Goal: Task Accomplishment & Management: Use online tool/utility

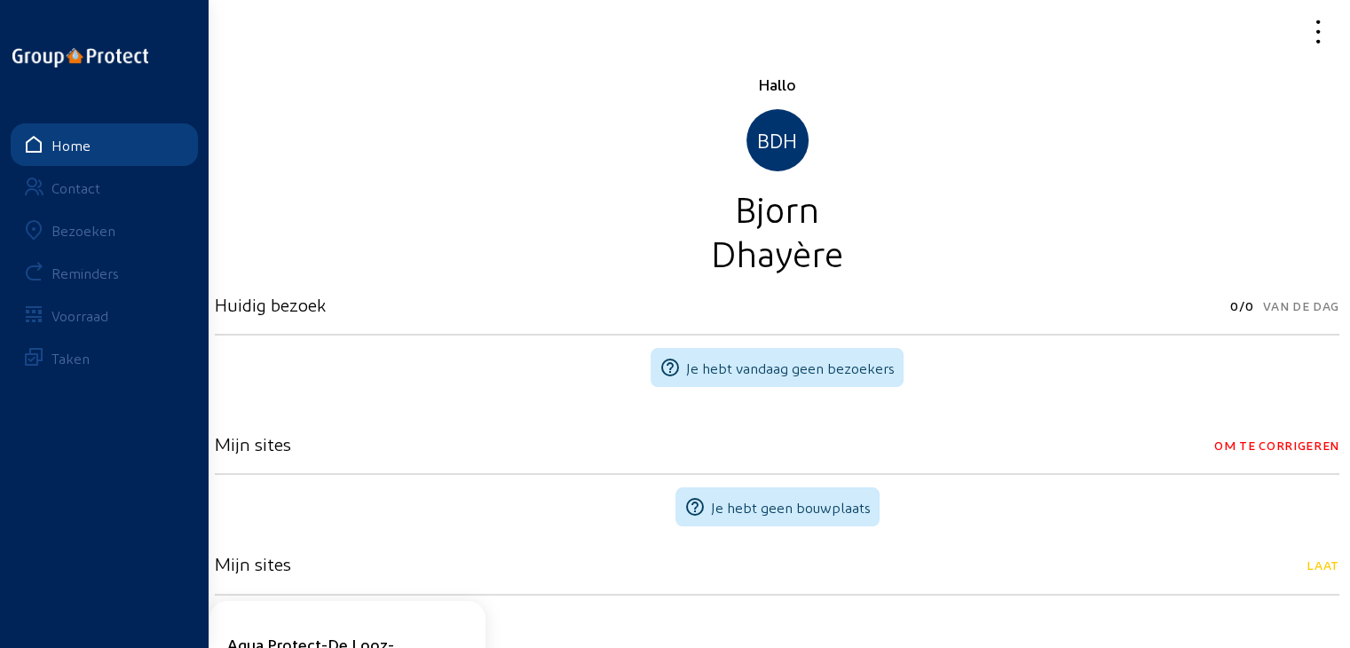
click at [88, 227] on div "Bezoeken" at bounding box center [83, 230] width 64 height 17
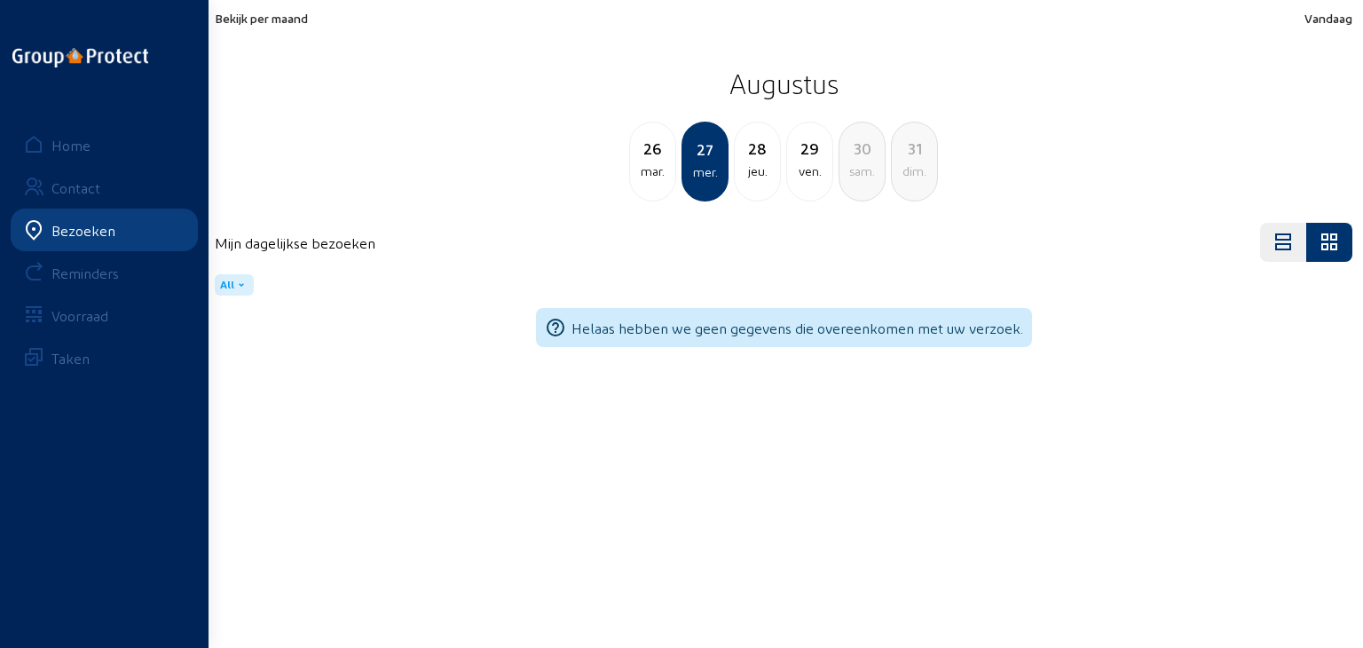
click at [266, 15] on span "Bekijk per maand" at bounding box center [261, 18] width 93 height 15
click at [268, 15] on span "Bekijk per maand" at bounding box center [261, 18] width 93 height 15
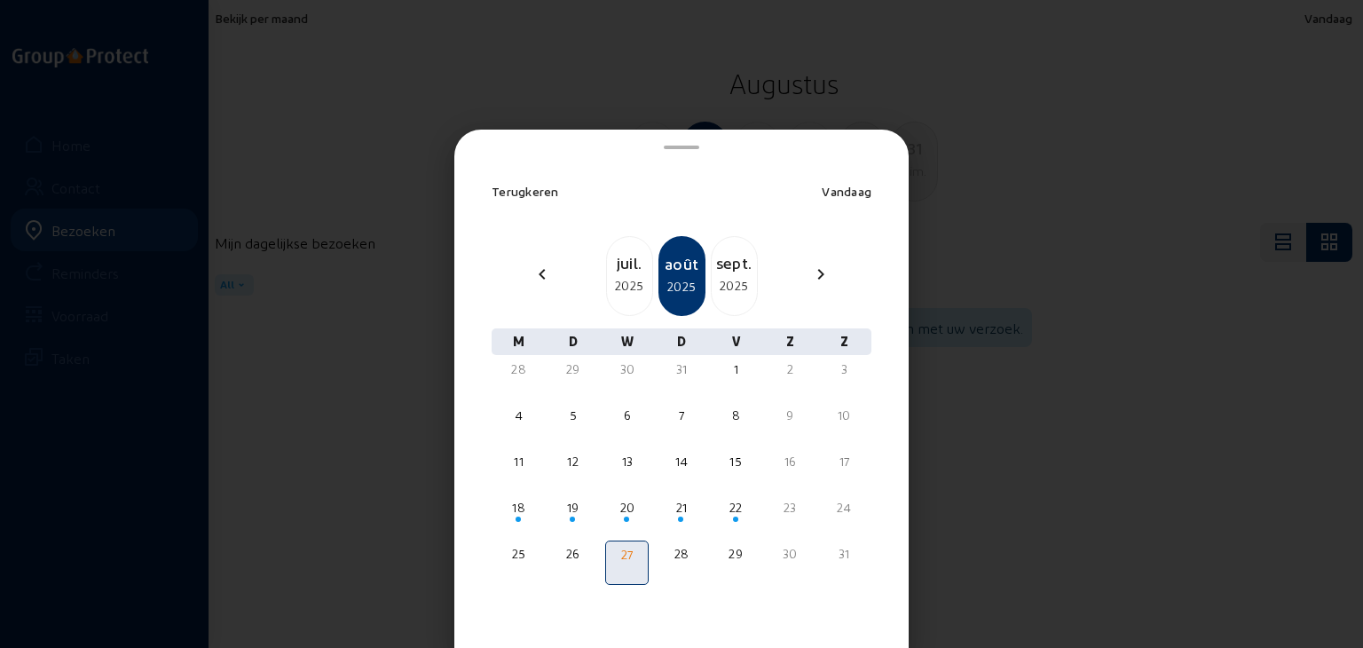
click at [724, 264] on div "sept." at bounding box center [734, 262] width 45 height 25
click at [678, 519] on span at bounding box center [680, 519] width 5 height 5
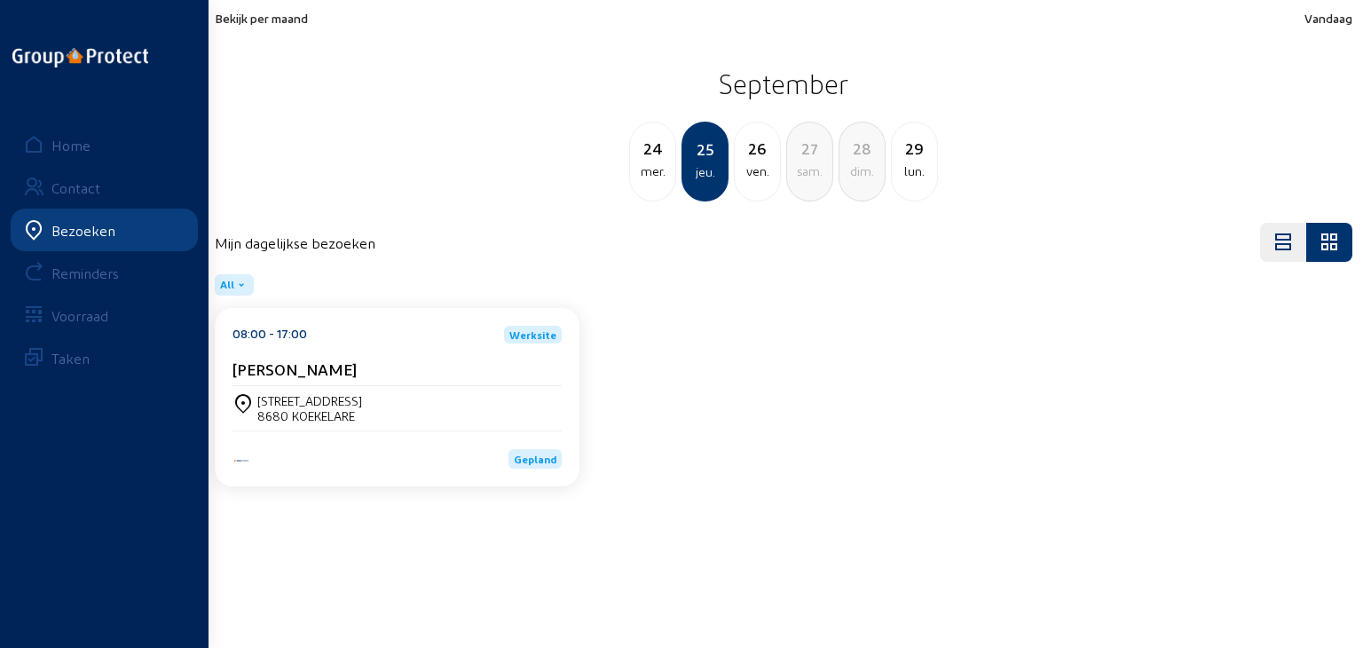
click at [747, 161] on div "ven." at bounding box center [757, 171] width 45 height 21
click at [651, 166] on div "jeu." at bounding box center [652, 171] width 45 height 21
click at [348, 374] on cam-card-title "[PERSON_NAME]" at bounding box center [295, 369] width 124 height 19
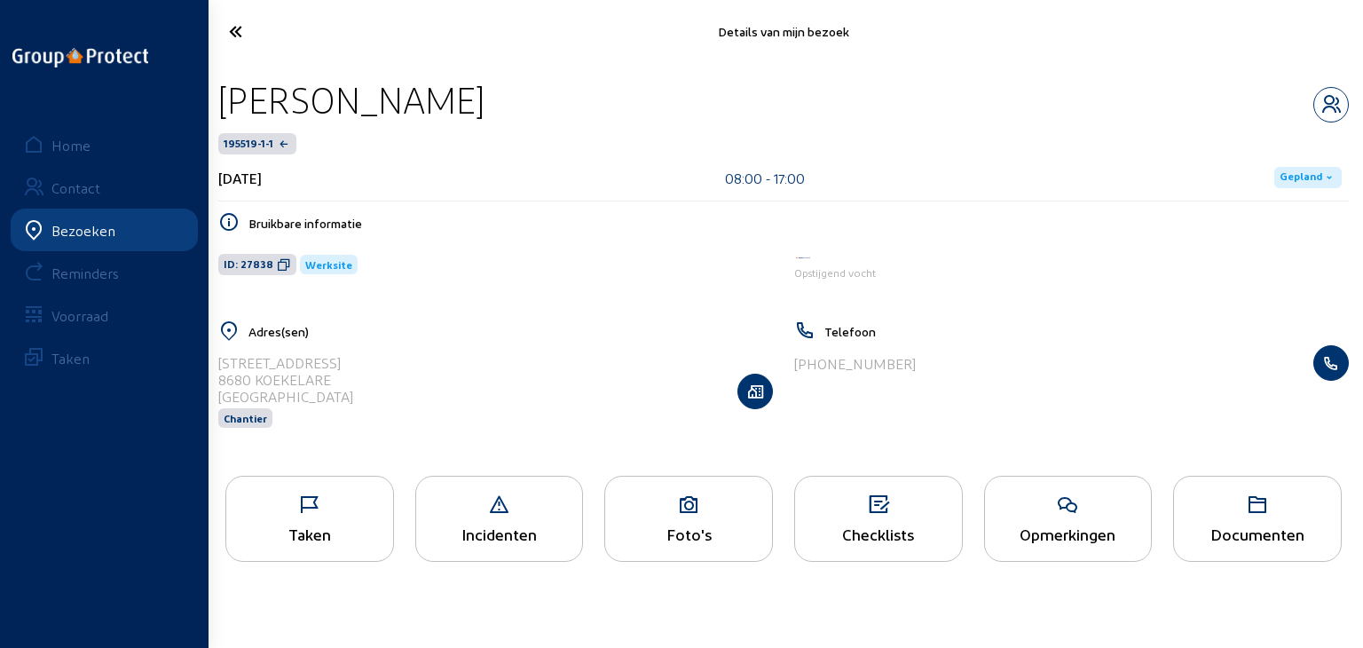
click at [696, 518] on div "Foto's" at bounding box center [689, 519] width 169 height 86
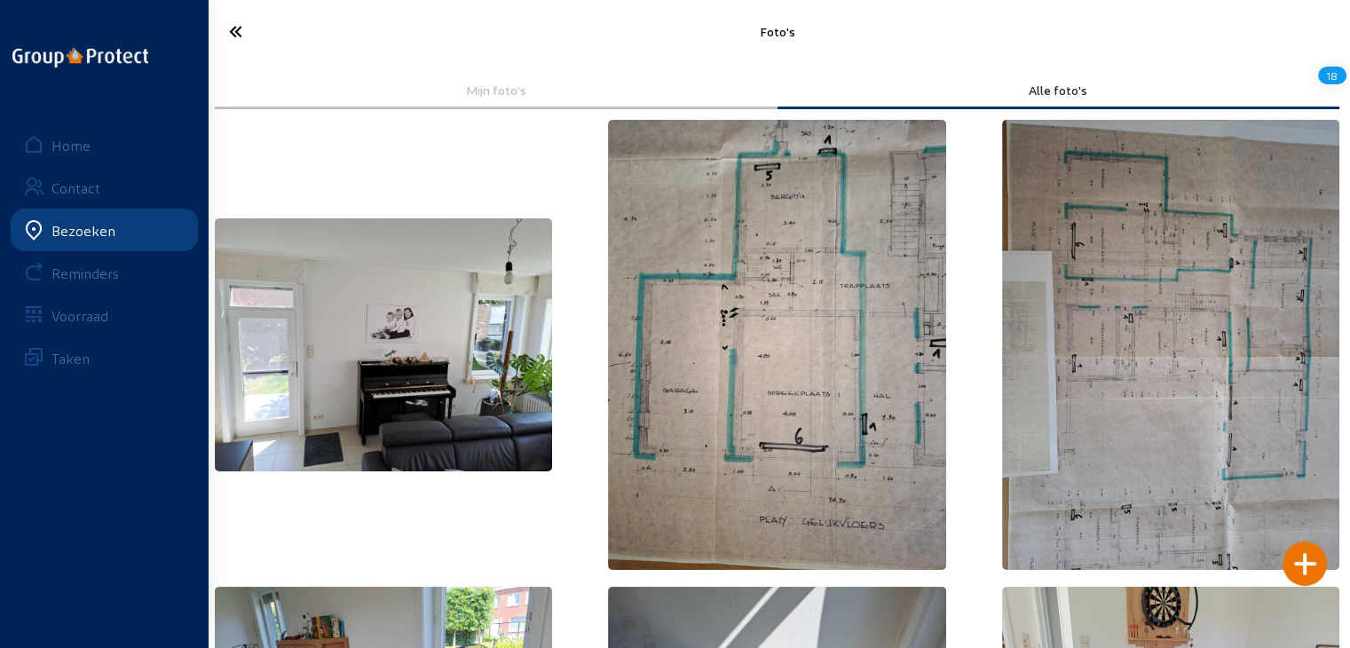
click at [92, 237] on div "Bezoeken" at bounding box center [83, 230] width 64 height 17
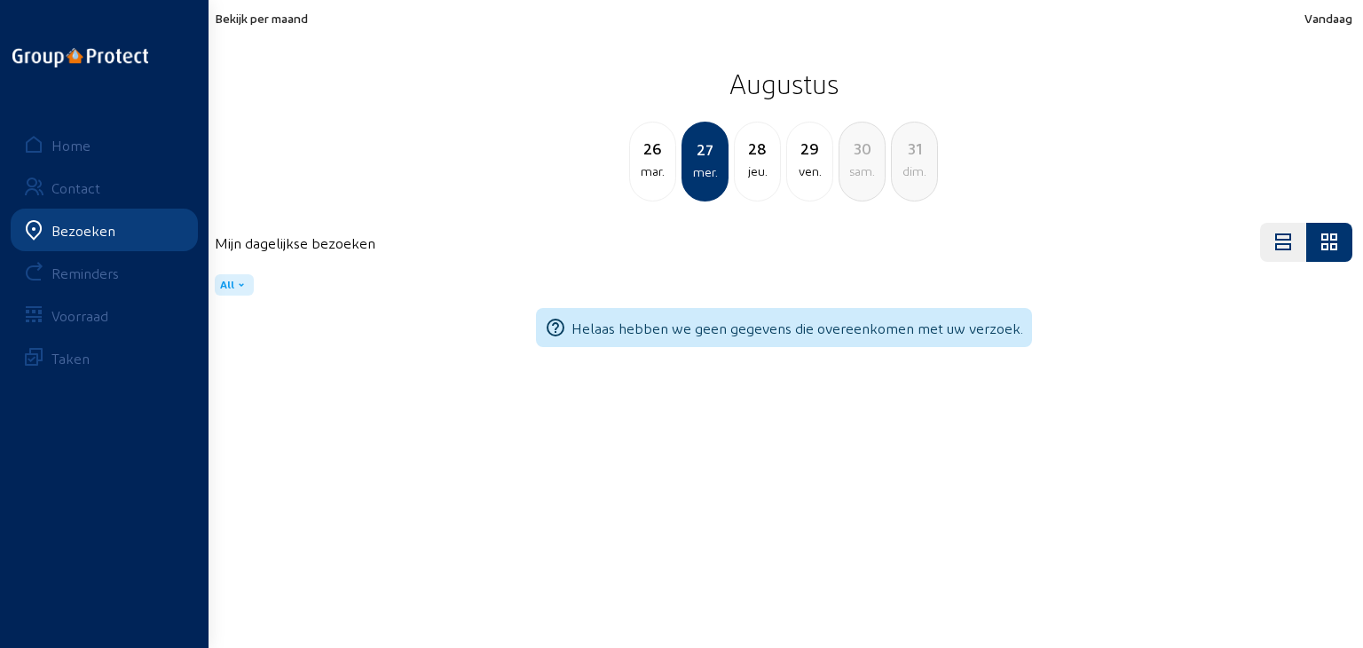
click at [286, 15] on span "Bekijk per maand" at bounding box center [261, 18] width 93 height 15
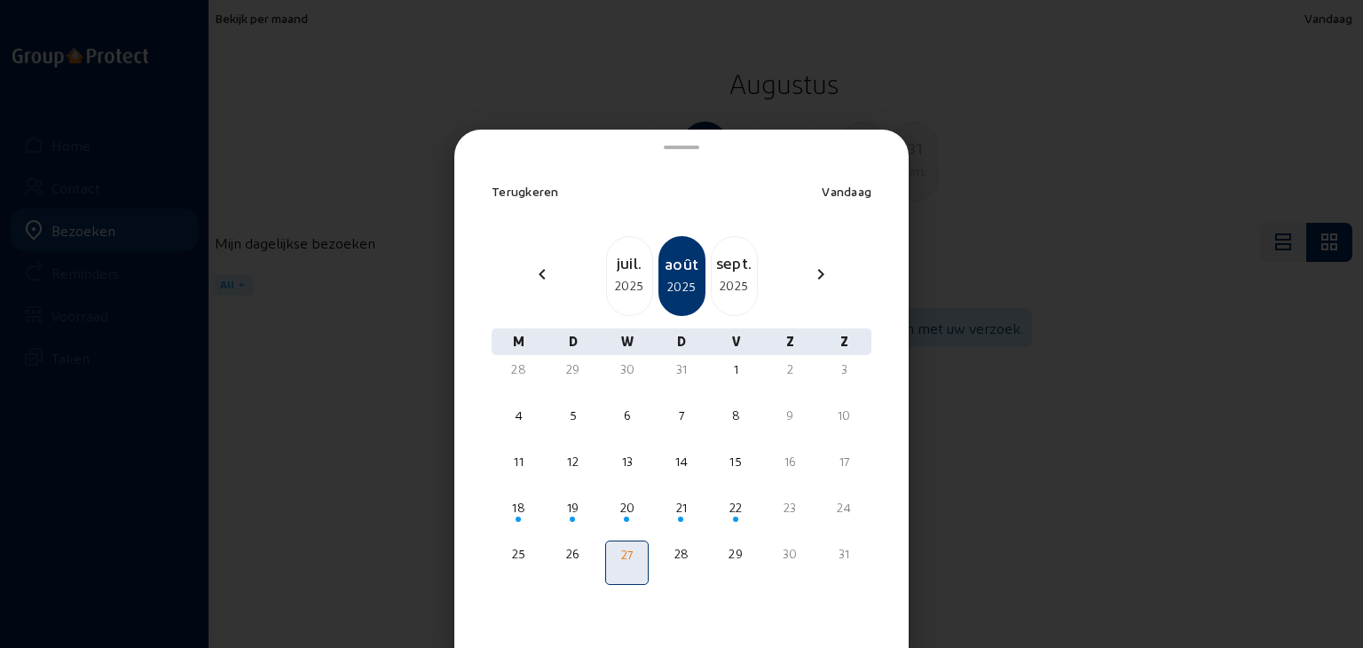
click at [735, 186] on div "Terugkeren Vandaag" at bounding box center [682, 192] width 380 height 18
click at [719, 273] on div "sept." at bounding box center [734, 262] width 45 height 25
click at [518, 510] on div "22" at bounding box center [519, 508] width 40 height 18
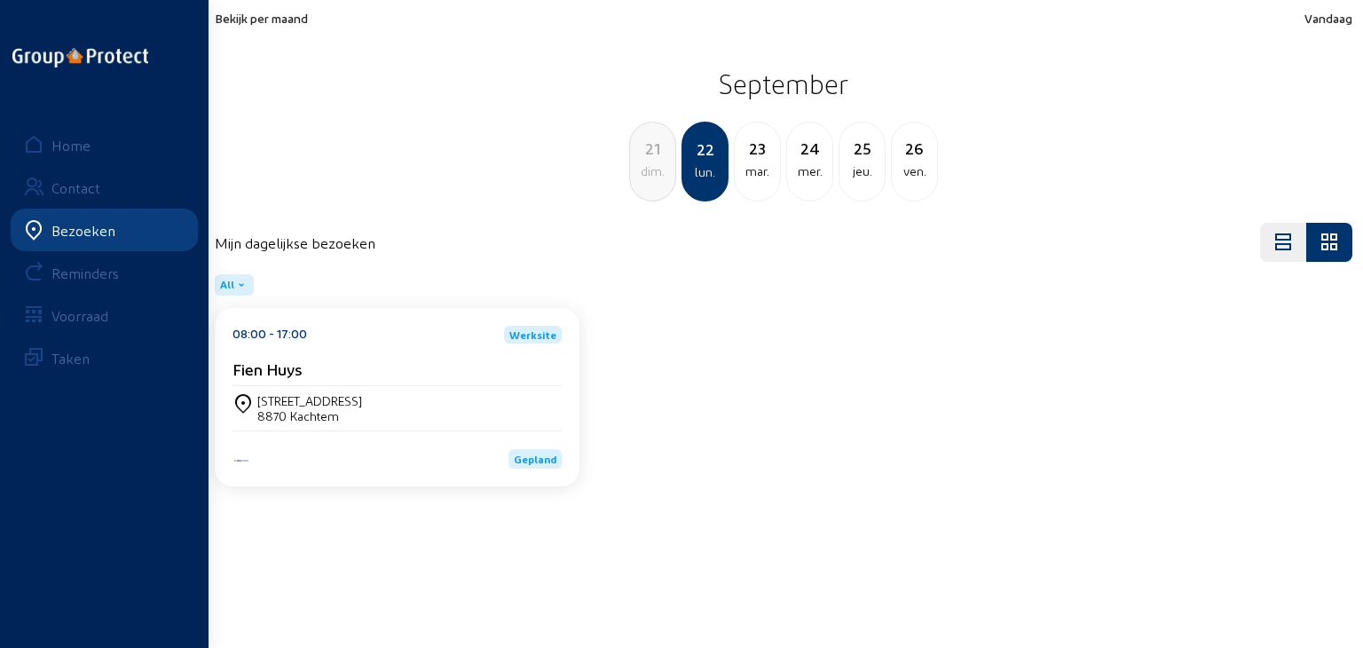
click at [761, 177] on div "mar." at bounding box center [757, 171] width 45 height 21
click at [765, 170] on div "mer." at bounding box center [757, 171] width 45 height 21
click at [761, 164] on div "jeu." at bounding box center [757, 171] width 45 height 21
click at [661, 170] on div "mer." at bounding box center [652, 171] width 45 height 21
click at [635, 170] on div "mar." at bounding box center [652, 171] width 45 height 21
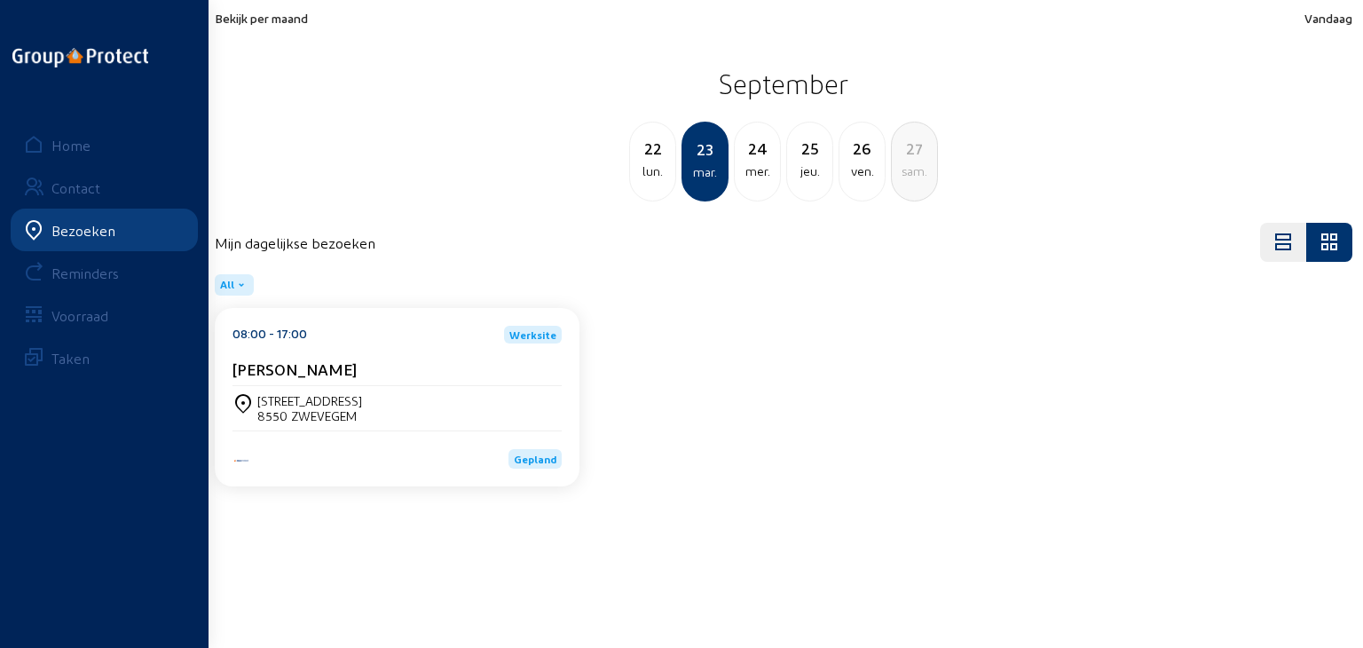
click at [657, 171] on div "lun." at bounding box center [652, 171] width 45 height 21
click at [746, 170] on div "mar." at bounding box center [757, 171] width 45 height 21
click at [344, 414] on div "8550 ZWEVEGEM" at bounding box center [309, 415] width 105 height 15
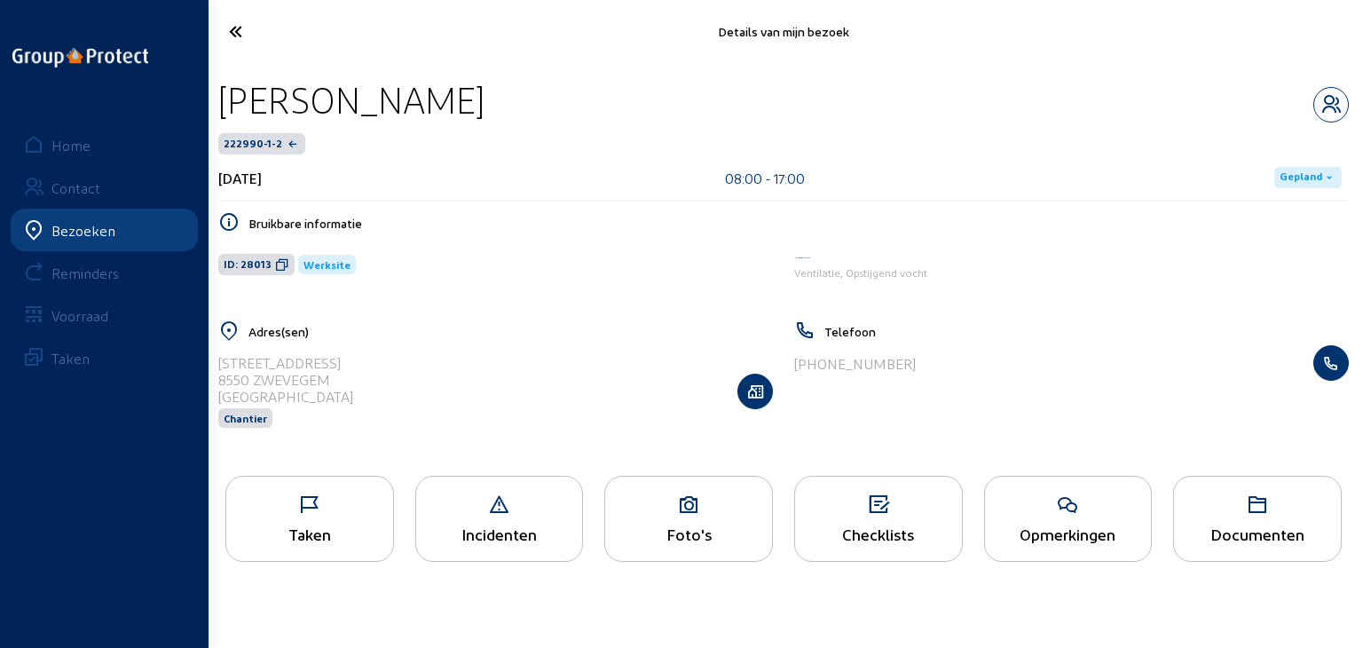
click at [677, 510] on icon at bounding box center [688, 504] width 167 height 21
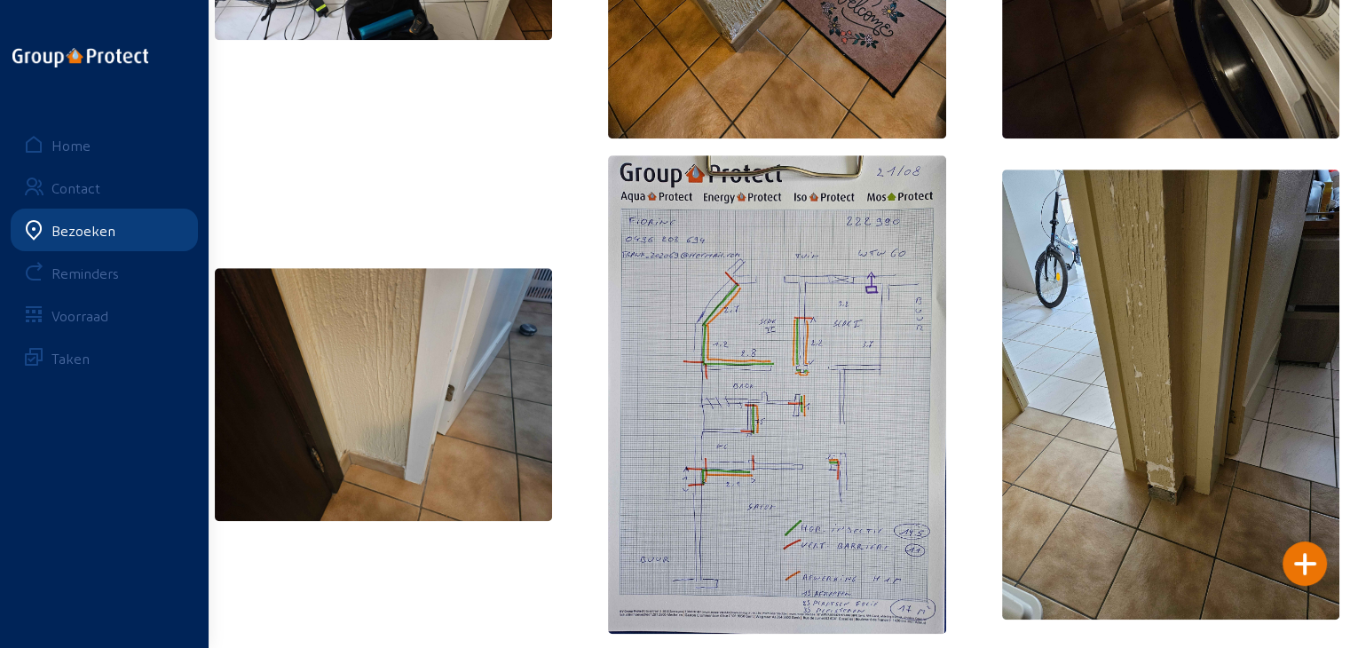
scroll to position [1182, 0]
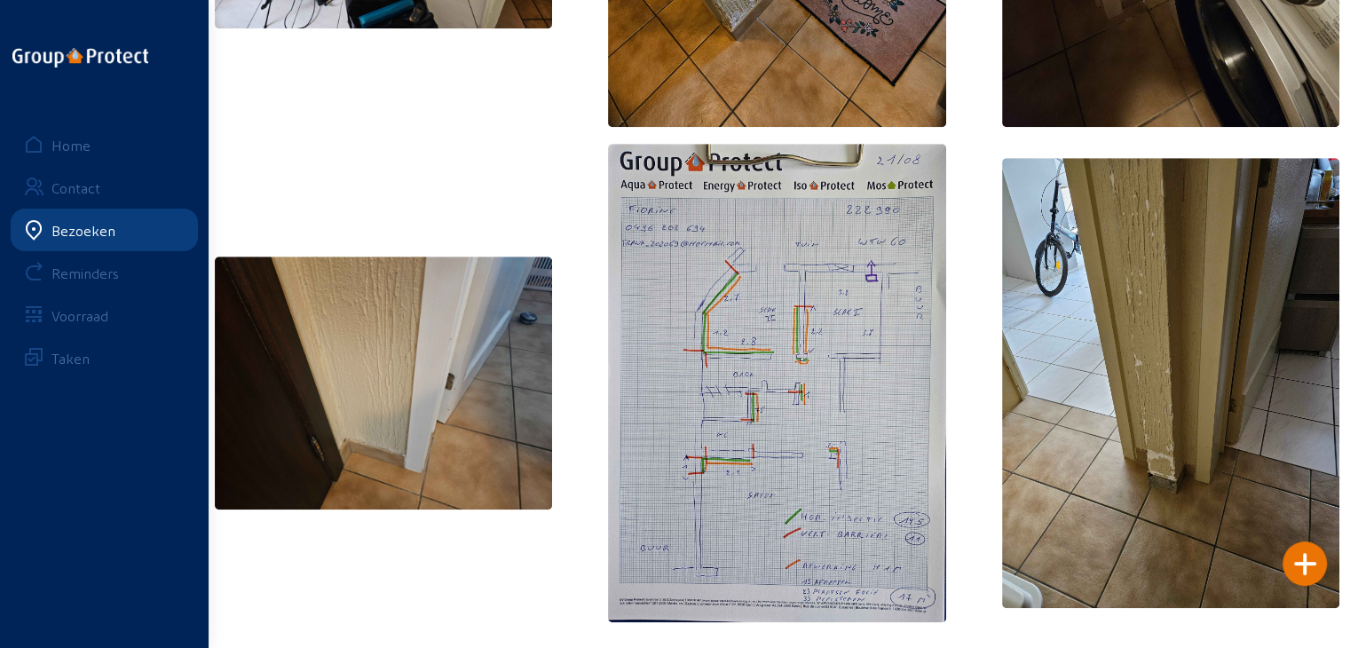
click at [739, 420] on img at bounding box center [776, 383] width 337 height 478
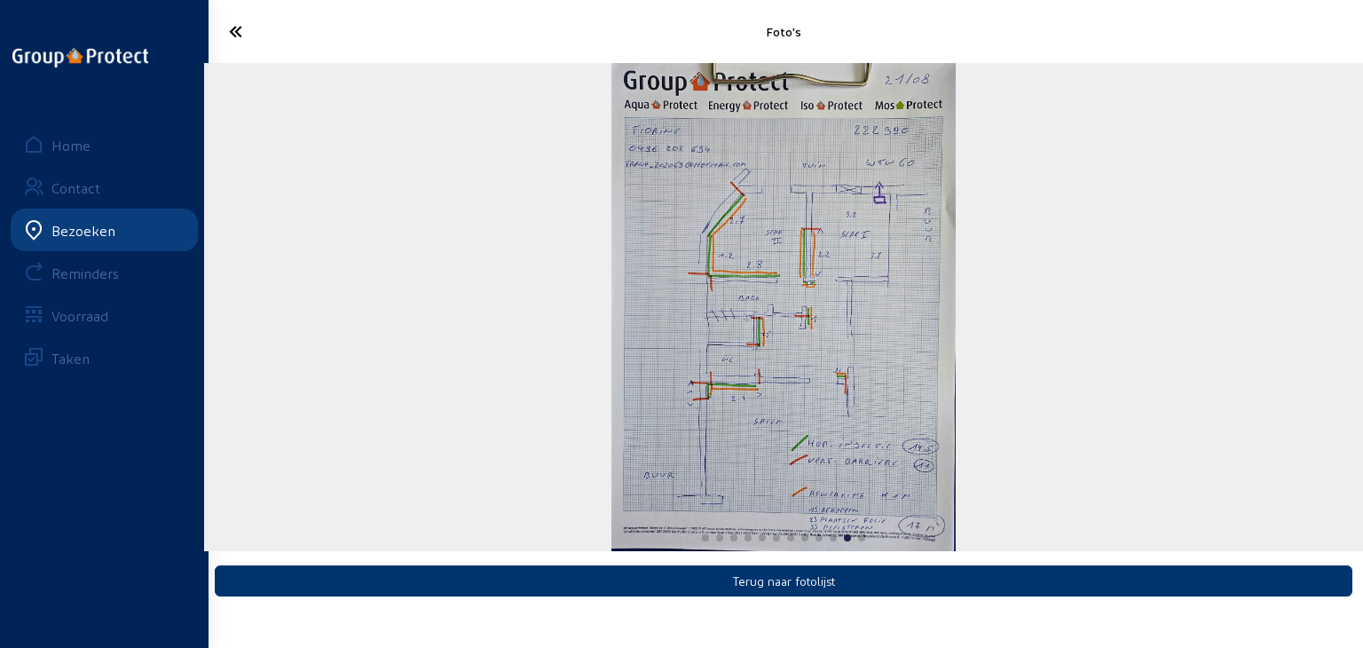
click at [229, 36] on icon at bounding box center [301, 31] width 162 height 31
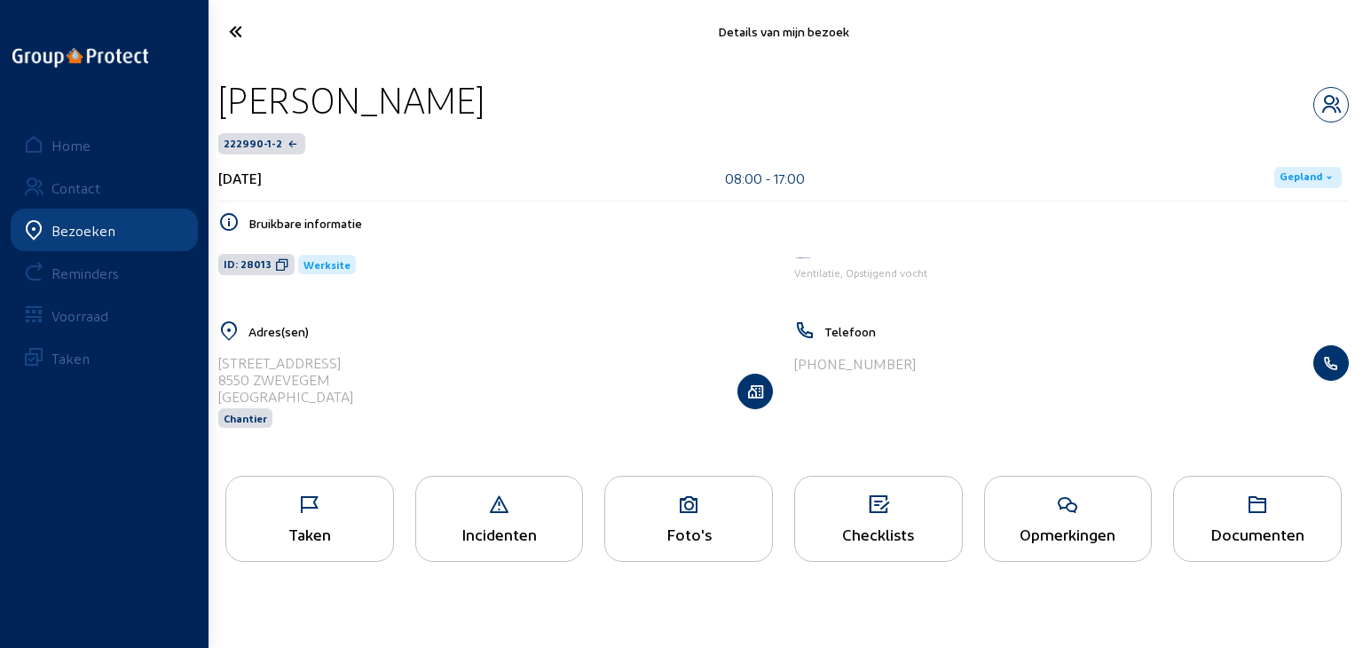
click at [229, 36] on icon at bounding box center [301, 31] width 162 height 31
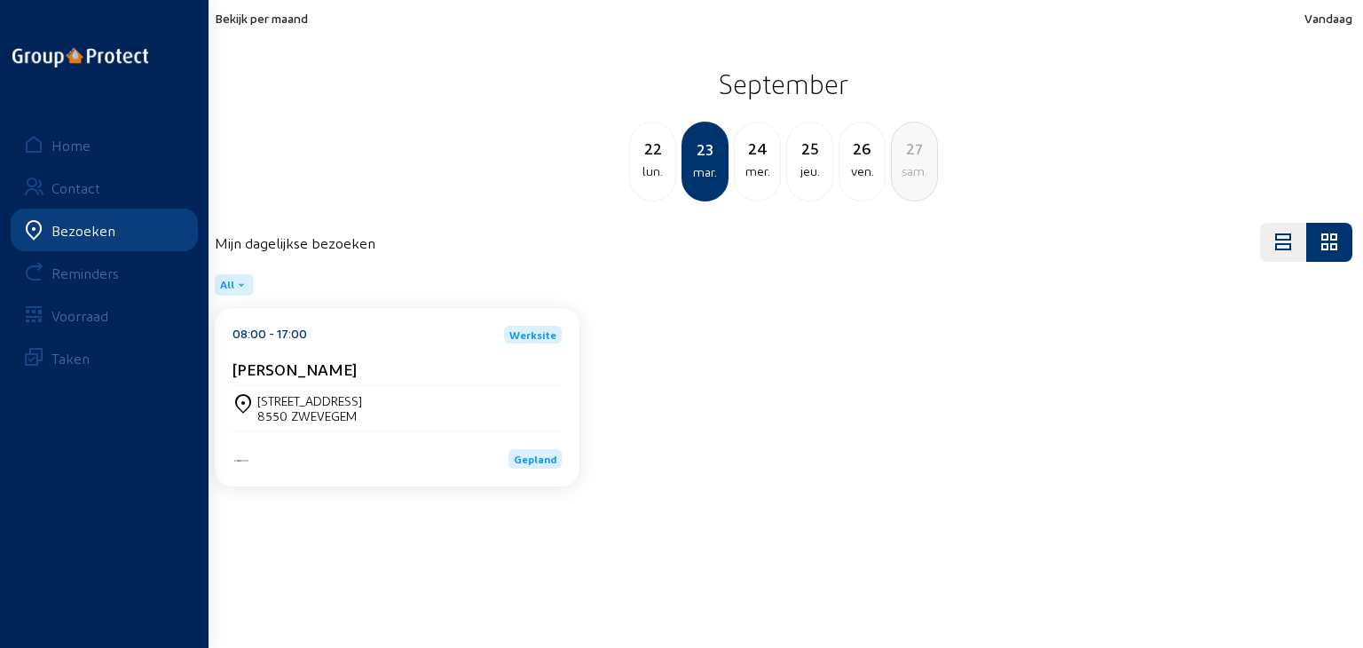
click at [747, 162] on div "mer." at bounding box center [757, 171] width 45 height 21
click at [646, 172] on div "mar." at bounding box center [652, 171] width 45 height 21
click at [747, 150] on div "24" at bounding box center [757, 148] width 45 height 25
click at [408, 376] on div "[PERSON_NAME]" at bounding box center [397, 369] width 329 height 19
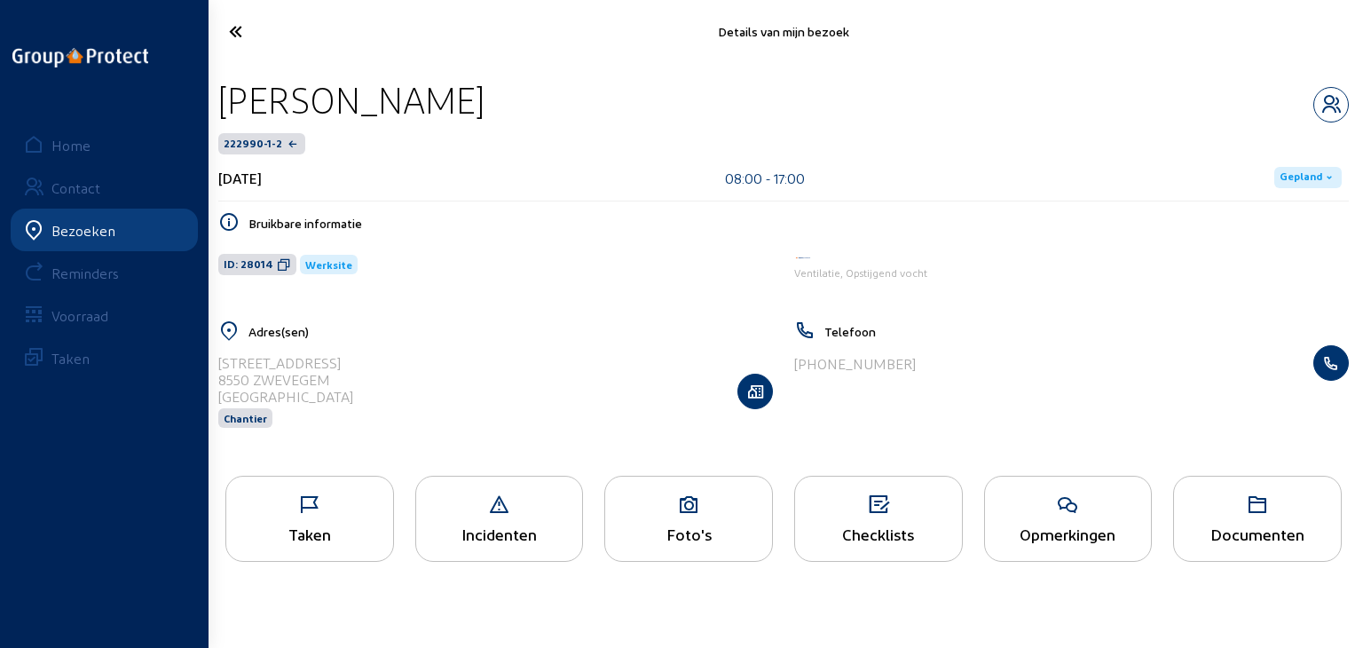
click at [661, 518] on div "Foto's" at bounding box center [689, 519] width 169 height 86
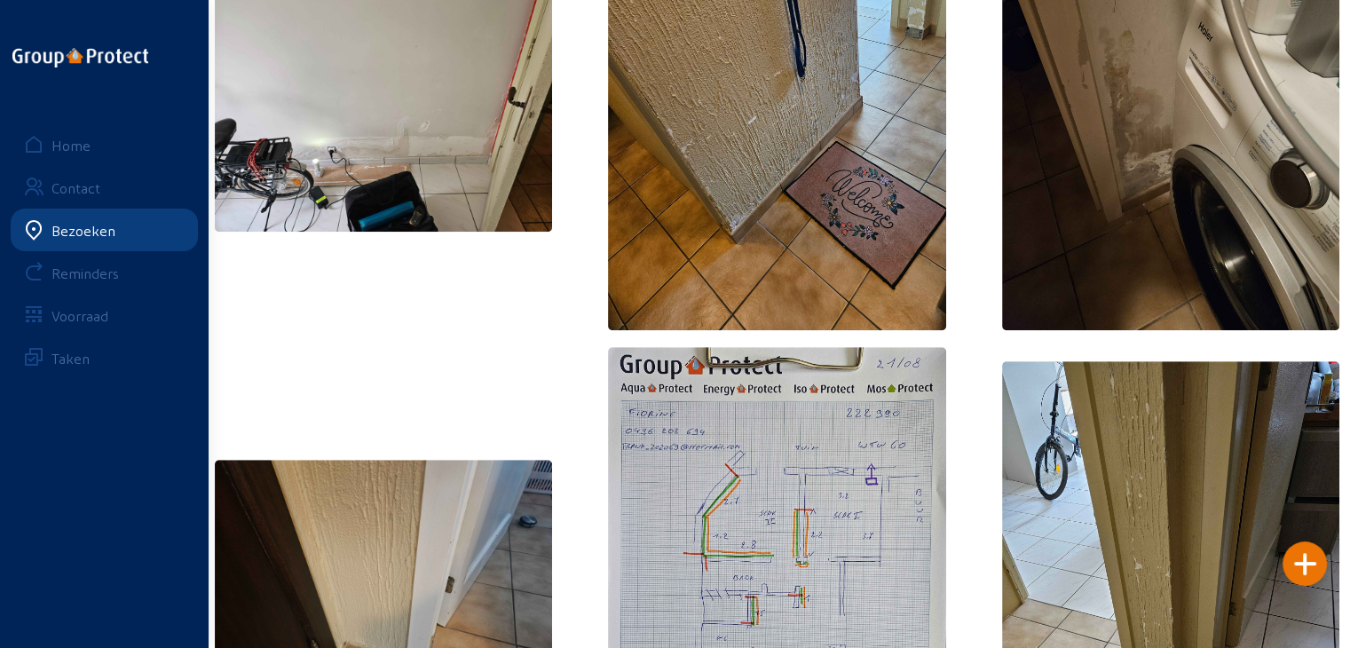
scroll to position [1182, 0]
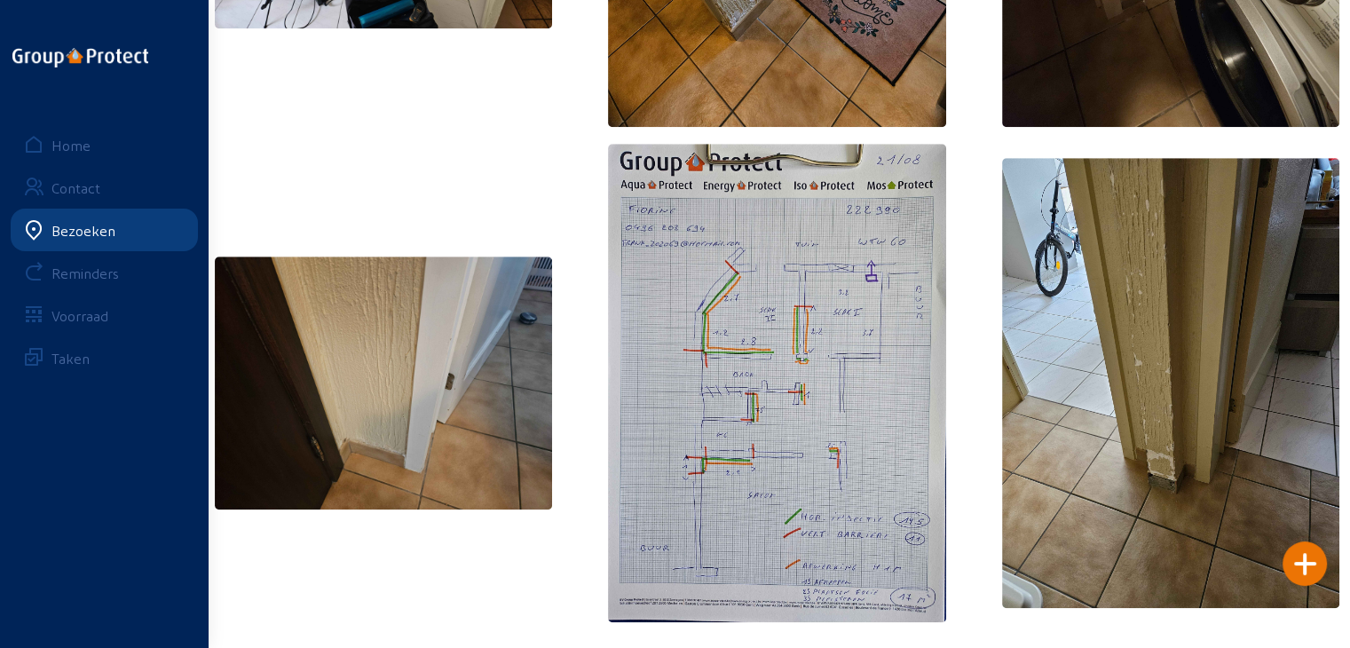
click at [737, 304] on img at bounding box center [776, 383] width 337 height 478
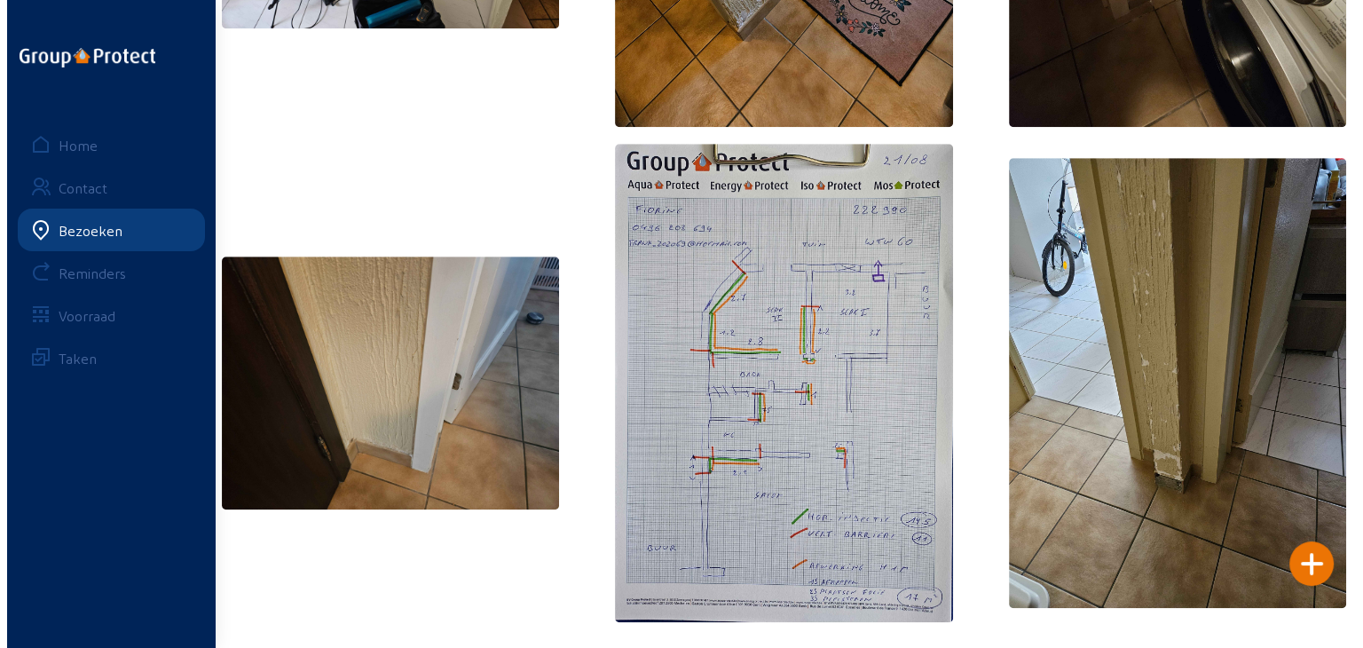
scroll to position [0, 0]
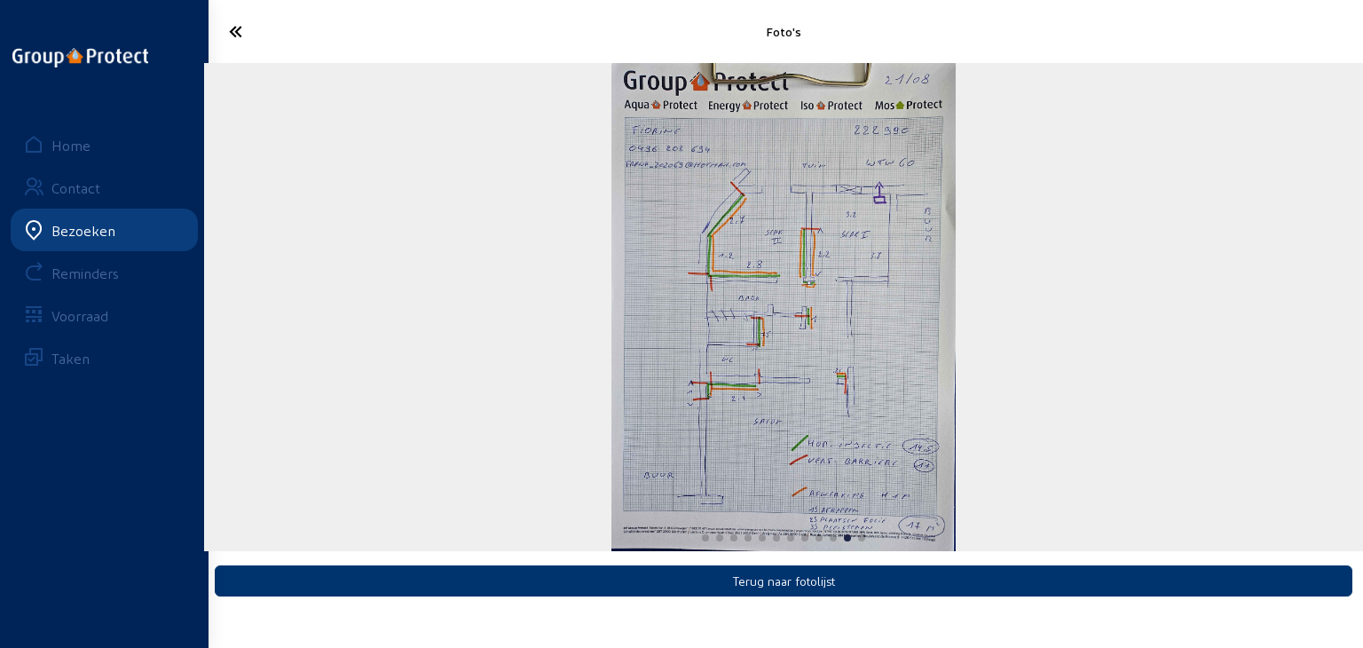
click at [240, 25] on icon at bounding box center [301, 31] width 162 height 31
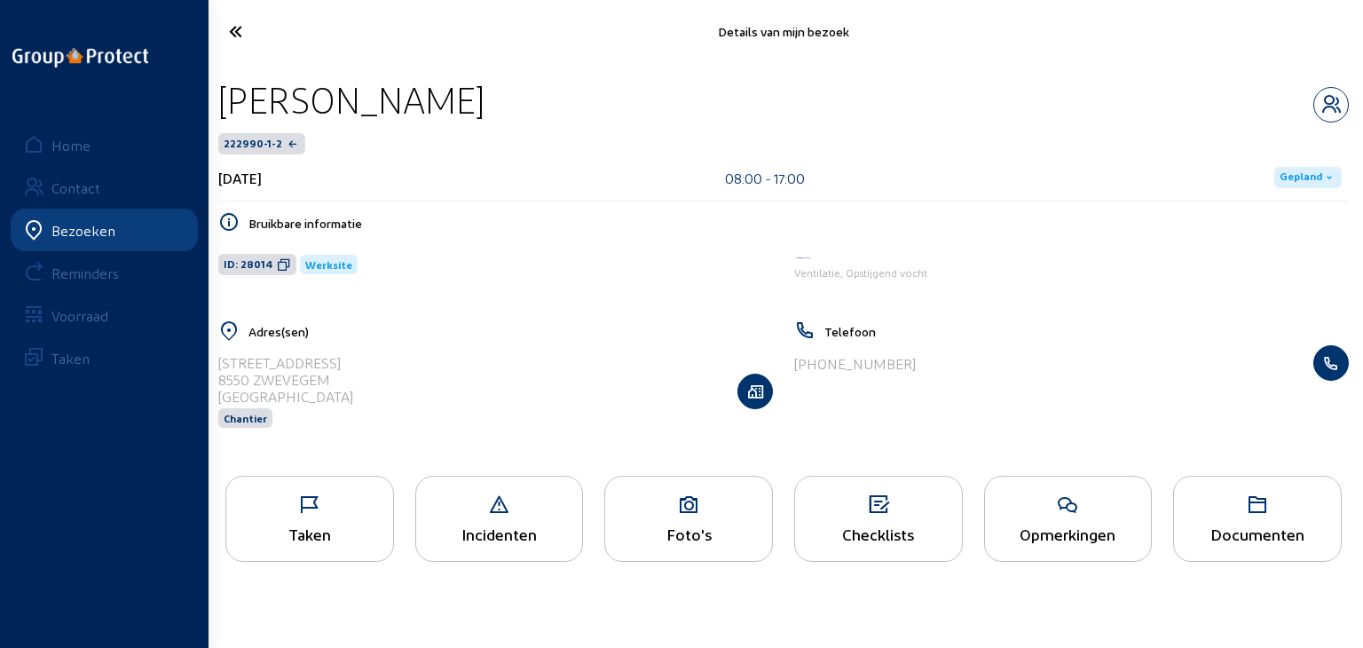
click at [225, 28] on icon at bounding box center [301, 31] width 162 height 31
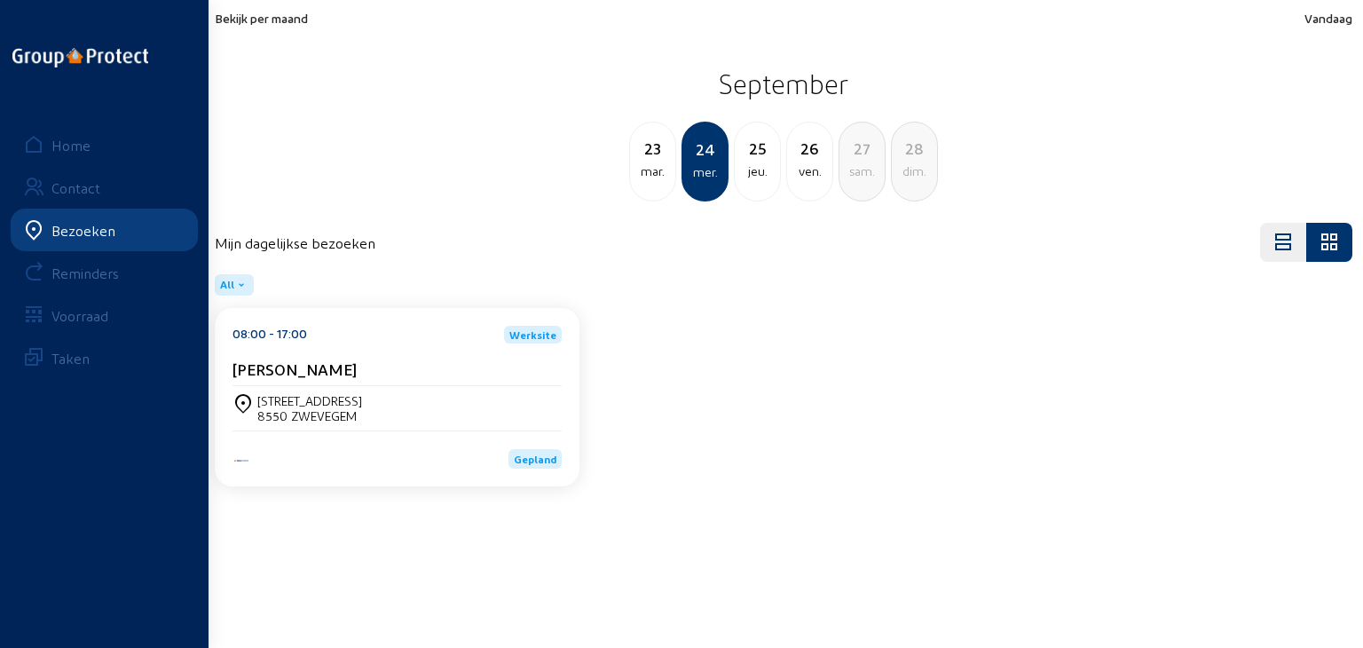
click at [291, 22] on span "Bekijk per maand" at bounding box center [261, 18] width 93 height 15
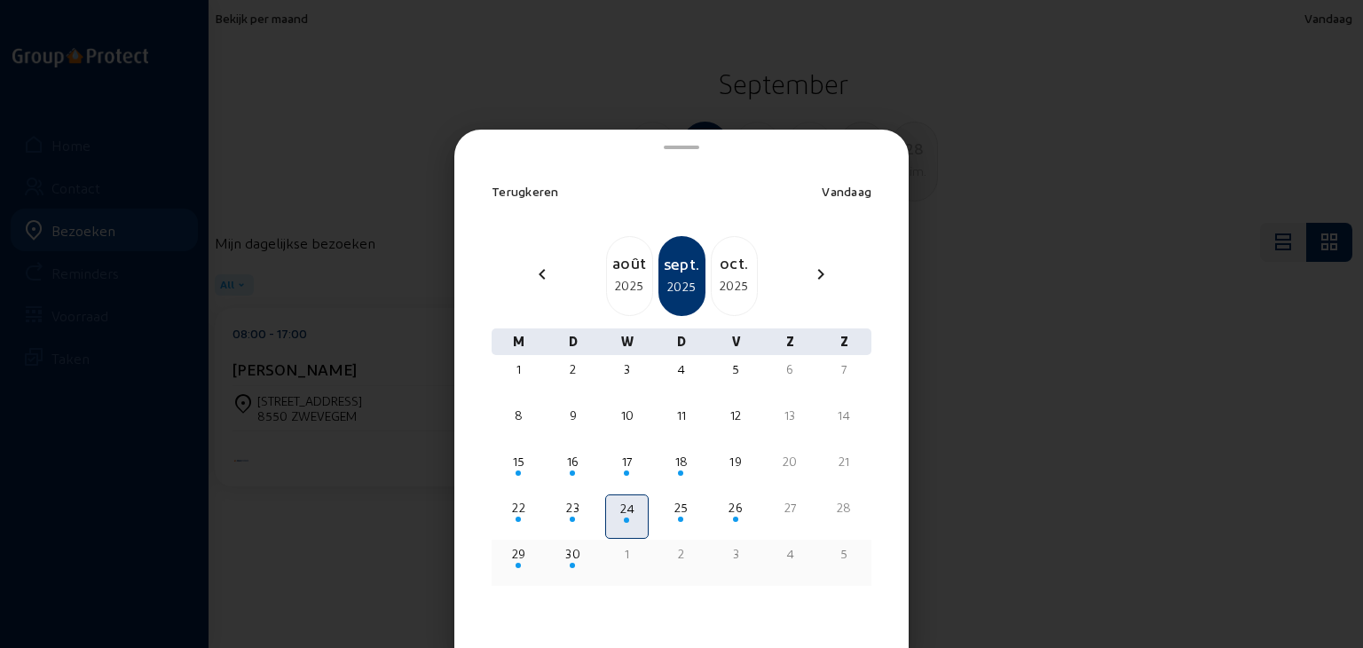
click at [514, 558] on div "29" at bounding box center [519, 554] width 40 height 18
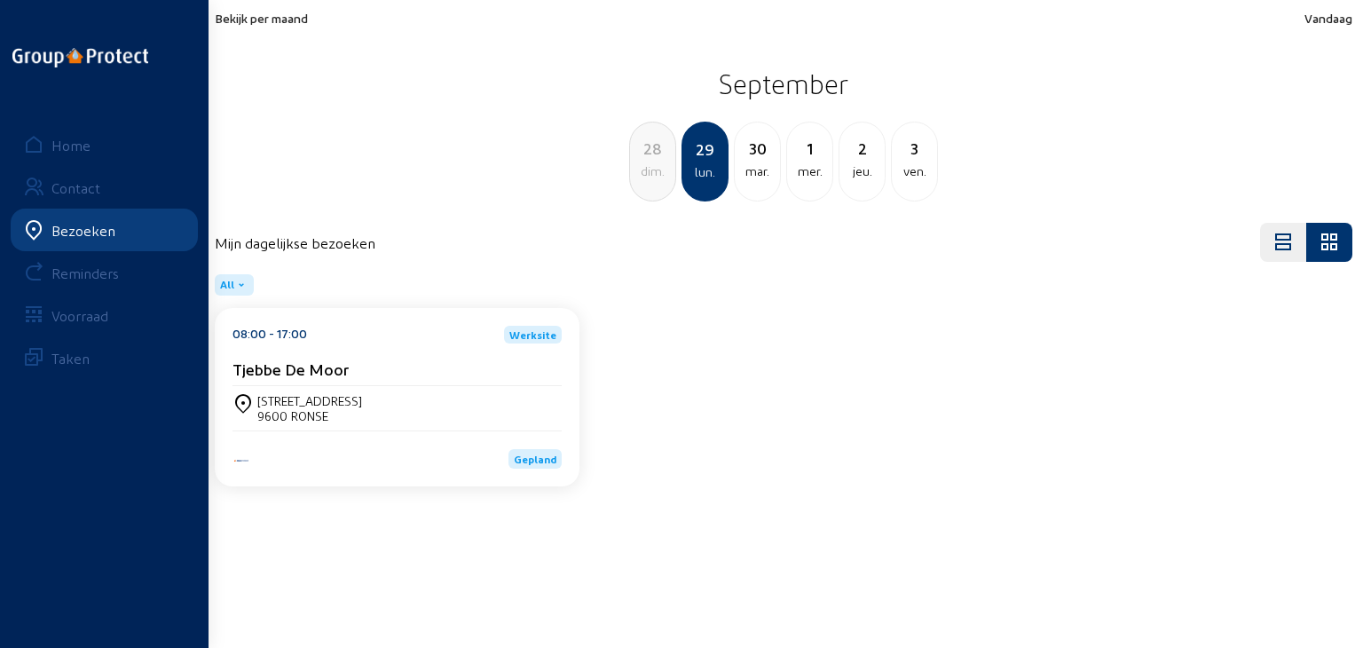
click at [259, 22] on span "Bekijk per maand" at bounding box center [261, 18] width 93 height 15
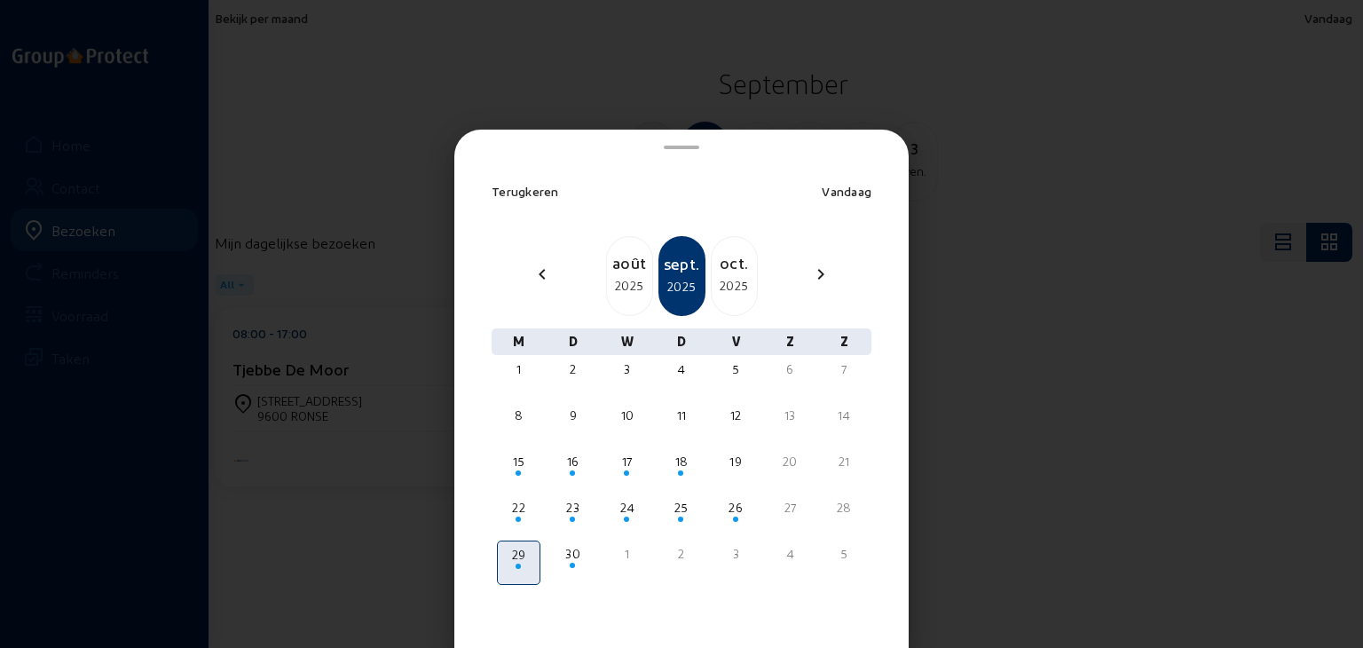
click at [731, 275] on div "2025" at bounding box center [734, 285] width 45 height 21
click at [731, 281] on div "2025" at bounding box center [734, 285] width 45 height 21
click at [731, 281] on div "2026" at bounding box center [734, 285] width 45 height 21
click at [632, 274] on div "nov." at bounding box center [629, 262] width 45 height 25
click at [632, 274] on div "sept." at bounding box center [629, 262] width 45 height 25
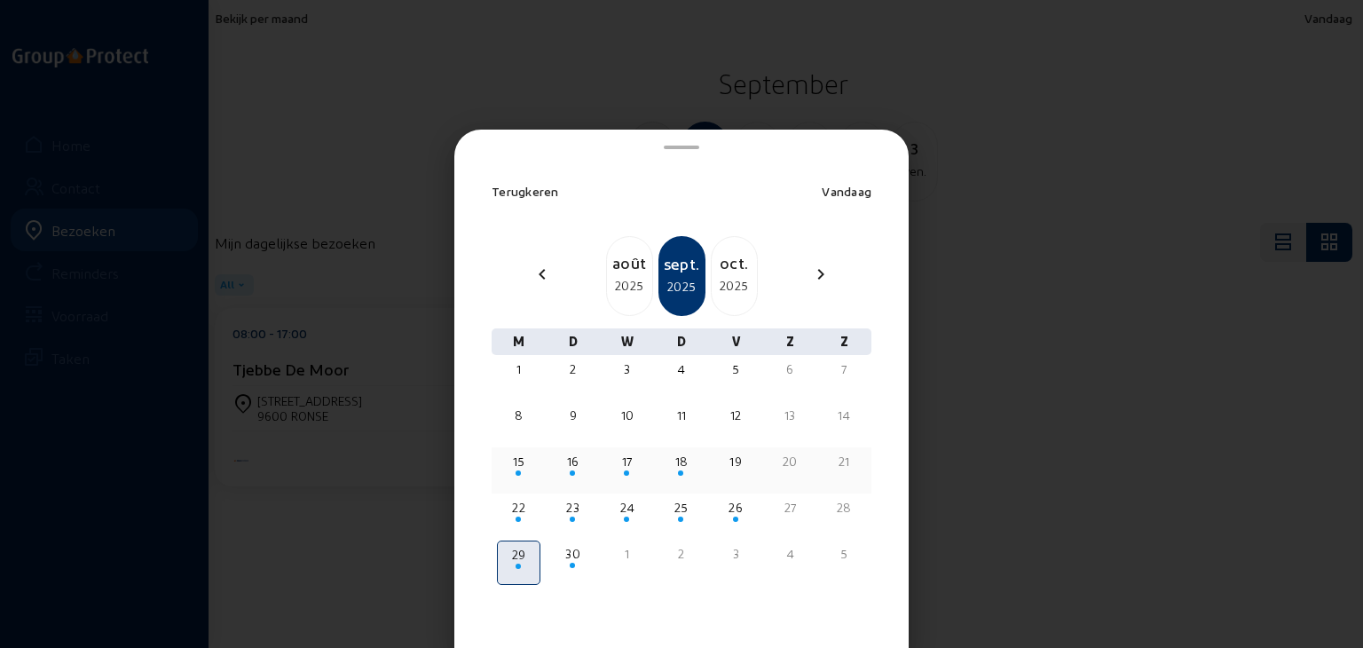
click at [516, 473] on span at bounding box center [518, 472] width 5 height 5
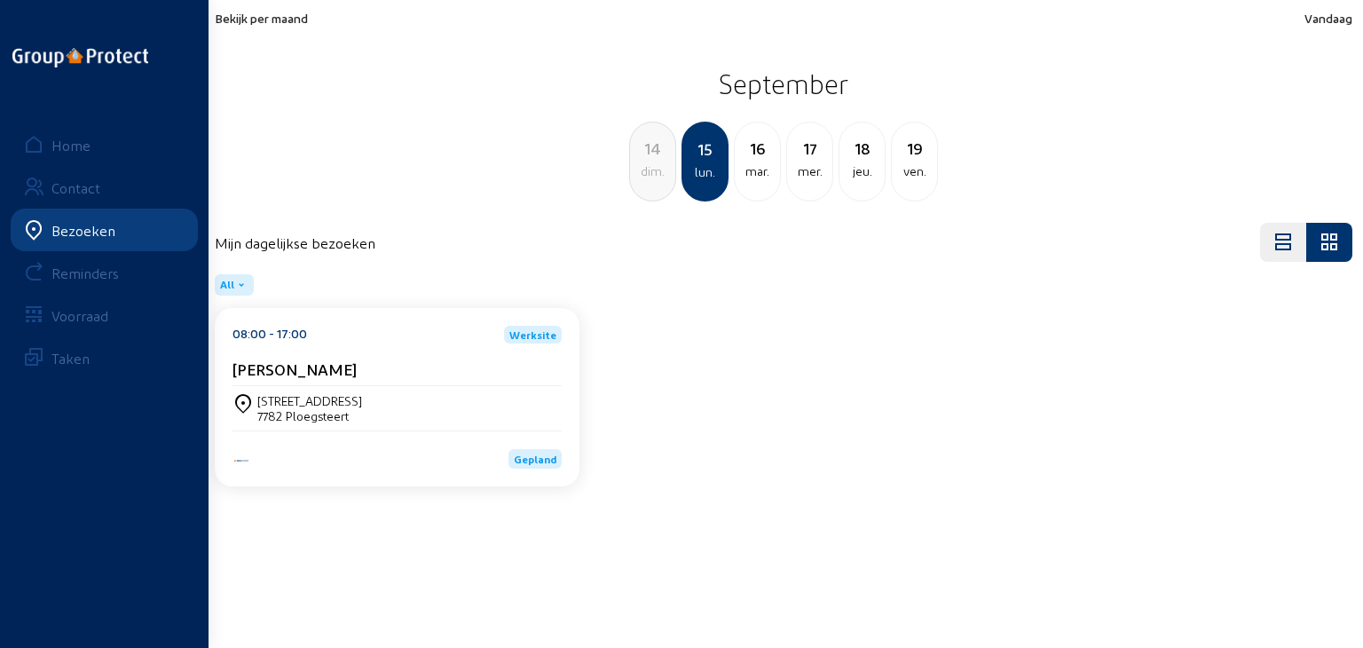
click at [415, 390] on div "[STREET_ADDRESS]" at bounding box center [397, 408] width 329 height 44
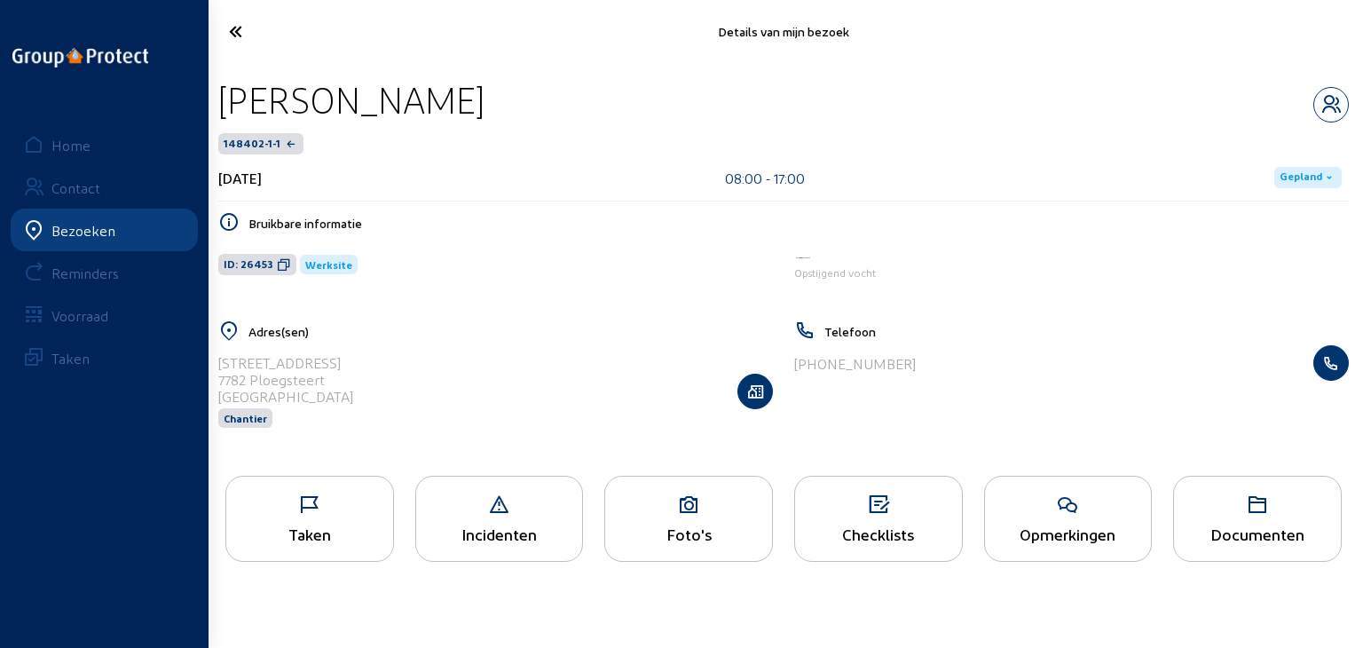
click at [721, 510] on icon at bounding box center [688, 504] width 167 height 21
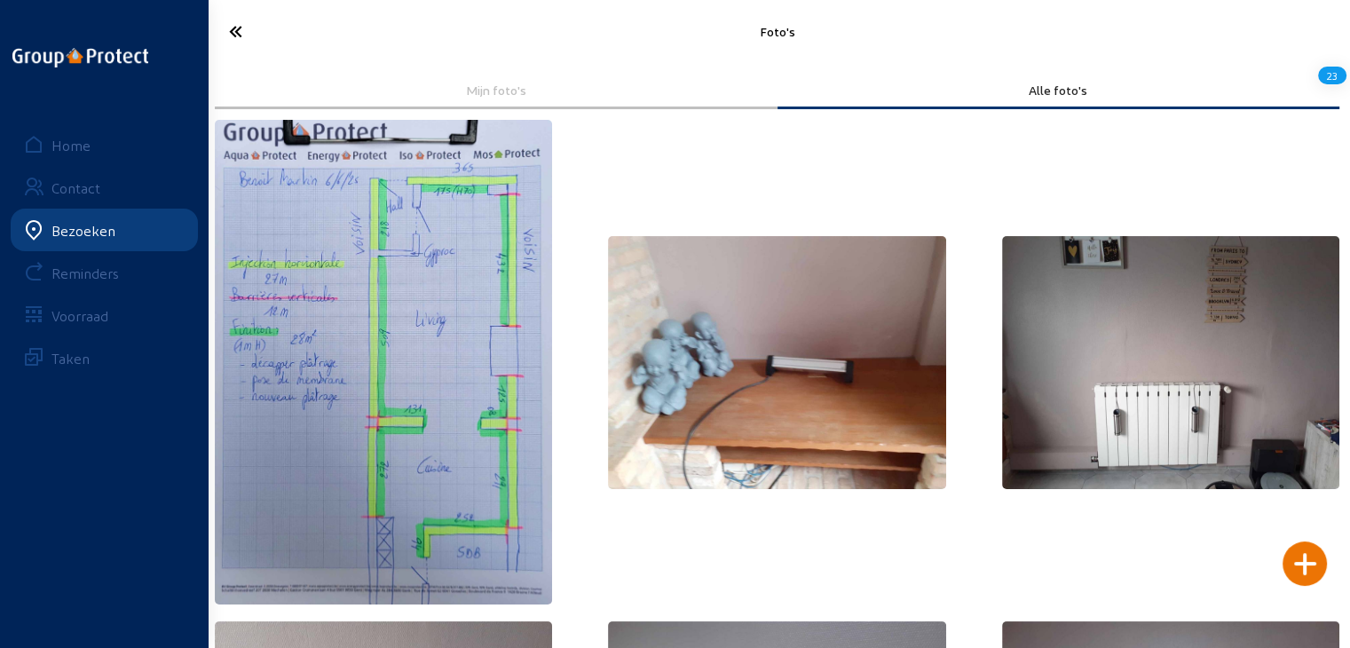
click at [227, 29] on icon at bounding box center [299, 31] width 159 height 31
